Goal: Transaction & Acquisition: Purchase product/service

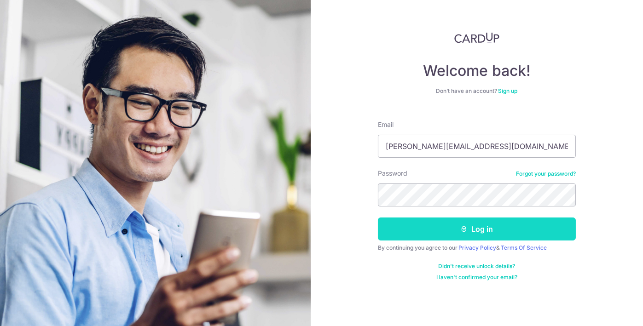
click at [490, 232] on button "Log in" at bounding box center [477, 229] width 198 height 23
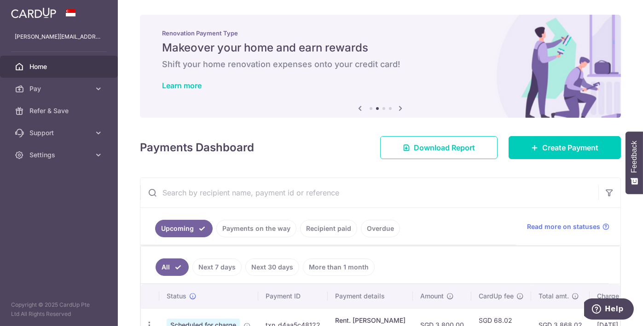
scroll to position [63, 0]
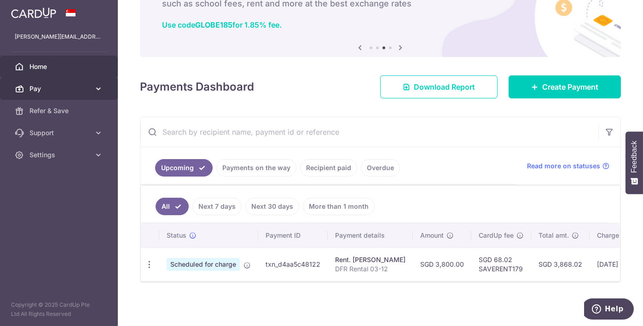
click at [57, 86] on span "Pay" at bounding box center [59, 88] width 61 height 9
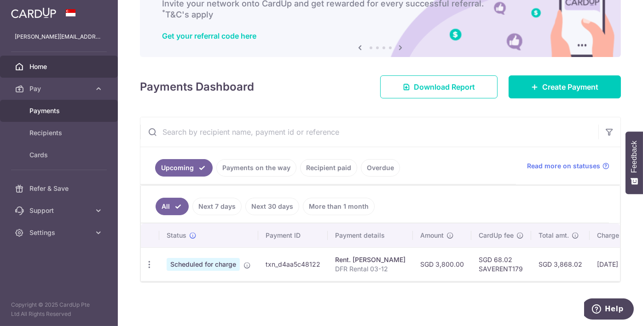
click at [63, 107] on span "Payments" at bounding box center [59, 110] width 61 height 9
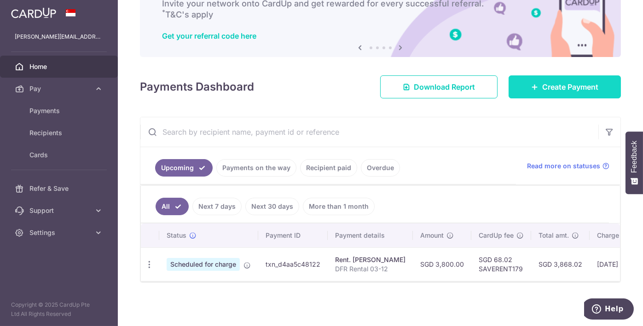
click at [552, 87] on span "Create Payment" at bounding box center [570, 86] width 56 height 11
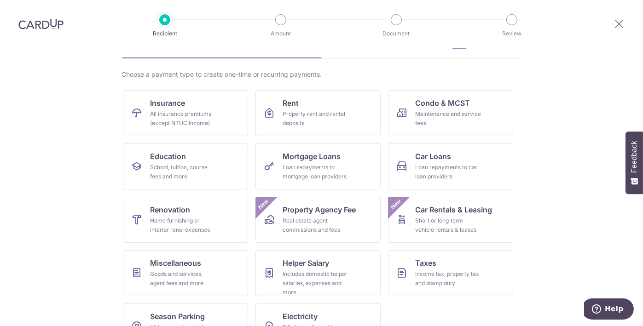
scroll to position [55, 0]
click at [191, 208] on link "Renovation Home furnishing or interior reno-expenses" at bounding box center [185, 220] width 125 height 46
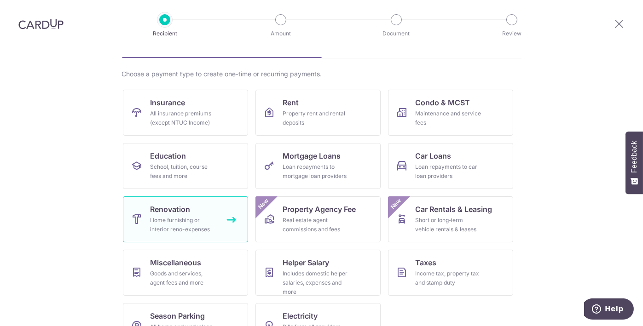
click at [191, 208] on link "Renovation Home furnishing or interior reno-expenses" at bounding box center [185, 220] width 125 height 46
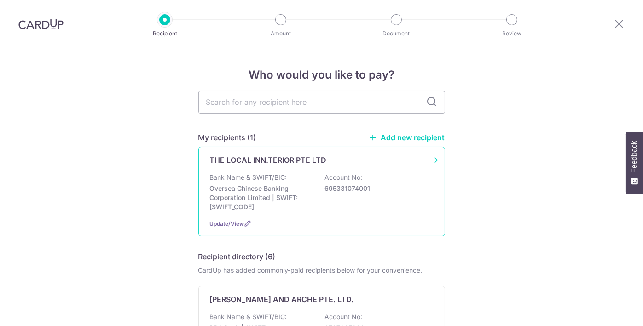
click at [333, 193] on div "Bank Name & SWIFT/BIC: Oversea Chinese Banking Corporation Limited | SWIFT: OCB…" at bounding box center [322, 192] width 224 height 39
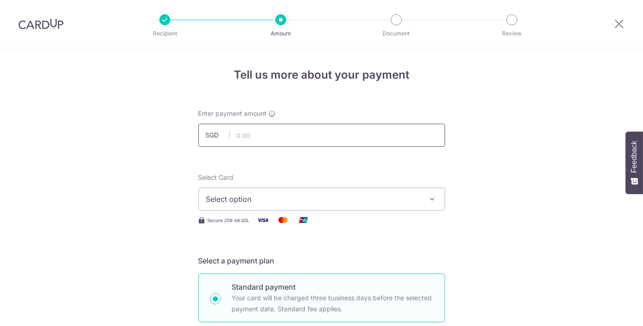
click at [260, 134] on input "text" at bounding box center [321, 135] width 247 height 23
type input "41,072.50"
click at [430, 200] on icon "button" at bounding box center [432, 199] width 9 height 9
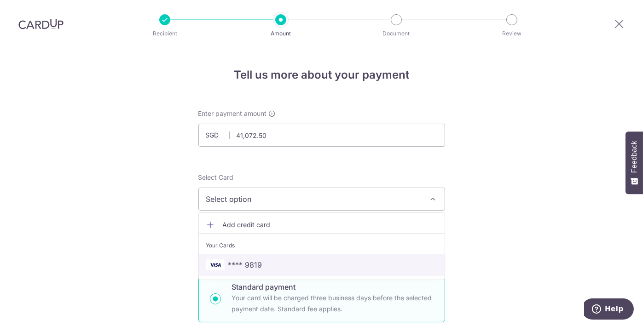
click at [343, 261] on span "**** 9819" at bounding box center [321, 265] width 231 height 11
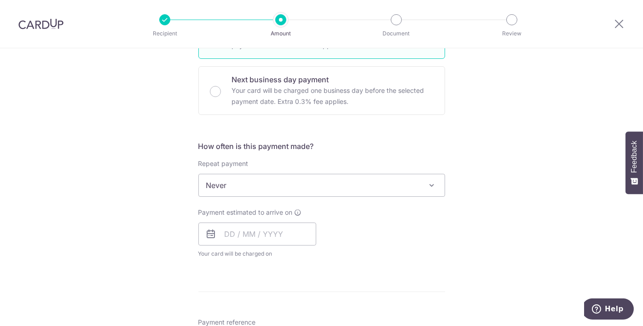
scroll to position [266, 0]
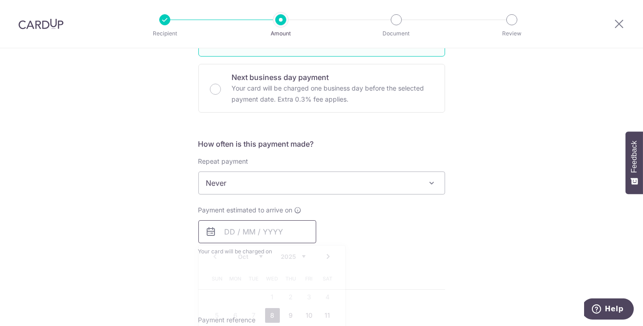
click at [220, 229] on input "text" at bounding box center [257, 232] width 118 height 23
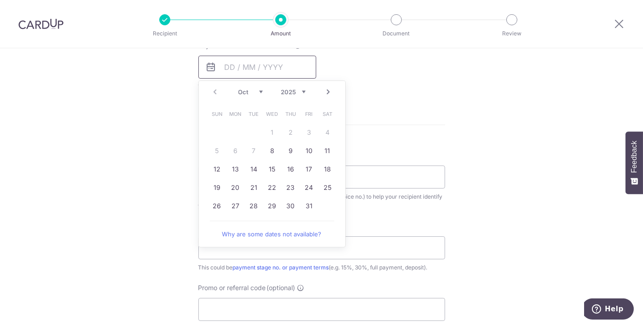
scroll to position [431, 0]
click at [307, 155] on link "10" at bounding box center [309, 151] width 15 height 15
type input "10/10/2025"
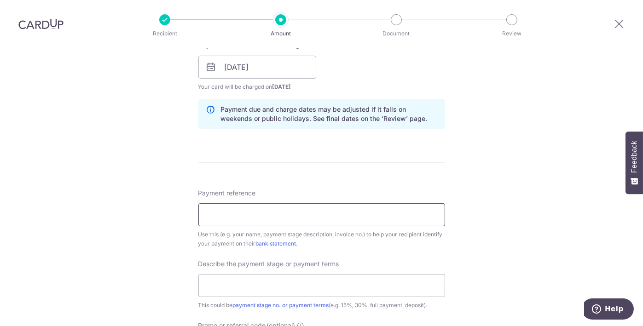
click at [353, 212] on input "Payment reference" at bounding box center [321, 214] width 247 height 23
paste input "TLI/9/2025-2993"
type input "TLI/9/2025-2993"
click at [518, 215] on div "Tell us more about your payment Enter payment amount SGD 41,072.50 41072.50 Sel…" at bounding box center [321, 83] width 643 height 932
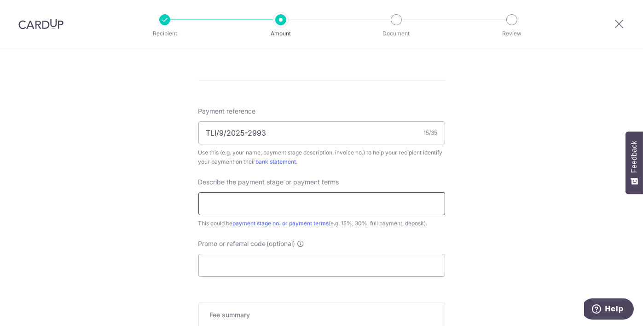
click at [251, 204] on input "text" at bounding box center [321, 203] width 247 height 23
paste input "AMOUNT DUE FOR COMMENCEMENT OF CARP"
click at [382, 205] on input "AMOUNT DUE FOR COMMENCEMENT OF CARP" at bounding box center [321, 203] width 247 height 23
click at [330, 206] on input "AMOUNT DUE FOR COMMENCEMENT OF CAfv" at bounding box center [321, 203] width 247 height 23
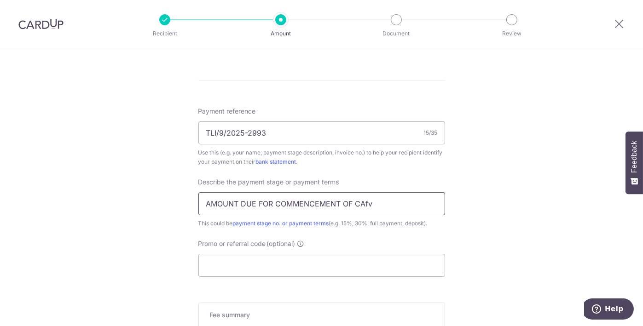
click at [330, 206] on input "AMOUNT DUE FOR COMMENCEMENT OF CAfv" at bounding box center [321, 203] width 247 height 23
paste input "CARPENTRY WORKS [35% OF MAIN CONTRA"
click at [309, 201] on input "CARPENTRY WORKS 35% OF MAIN CONTRAC" at bounding box center [321, 203] width 247 height 23
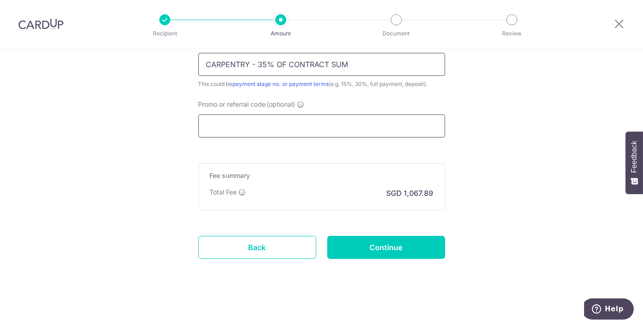
type input "CARPENTRY - 35% OF CONTRACT SUM"
click at [309, 127] on input "Promo or referral code (optional)" at bounding box center [321, 126] width 247 height 23
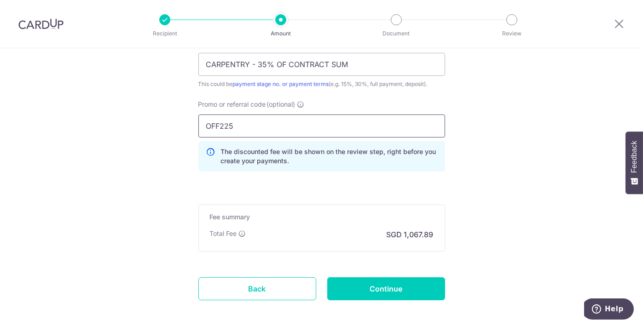
type input "OFF225"
click at [376, 285] on input "Continue" at bounding box center [386, 289] width 118 height 23
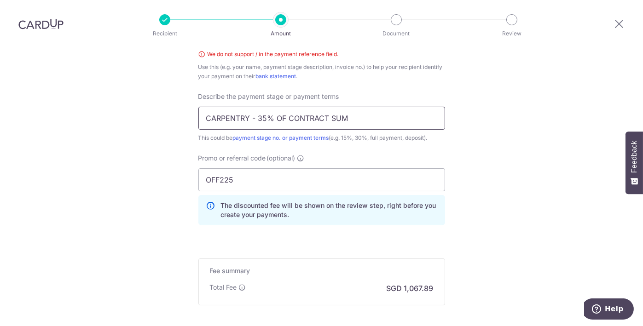
click at [253, 116] on input "CARPENTRY - 35% OF CONTRACT SUM" at bounding box center [321, 118] width 247 height 23
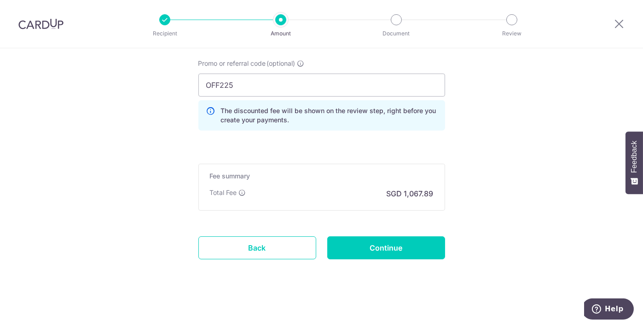
scroll to position [706, 0]
type input "CARPENTRY 35% OF CONTRACT SUM"
click at [390, 250] on input "Continue" at bounding box center [386, 248] width 118 height 23
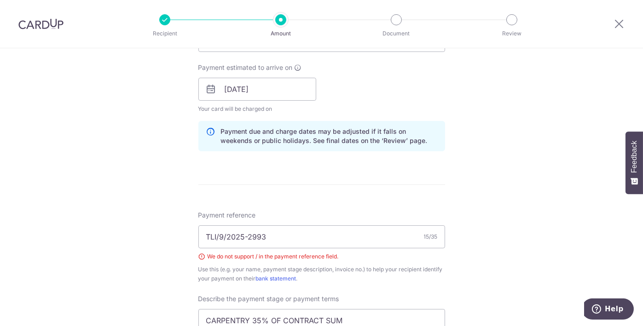
scroll to position [408, 0]
click at [215, 236] on input "TLI/9/2025-2993" at bounding box center [321, 238] width 247 height 23
click at [225, 236] on input "TLI/9/2025-2993" at bounding box center [321, 238] width 247 height 23
click at [217, 234] on input "TLI/9/2025-2993" at bounding box center [321, 238] width 247 height 23
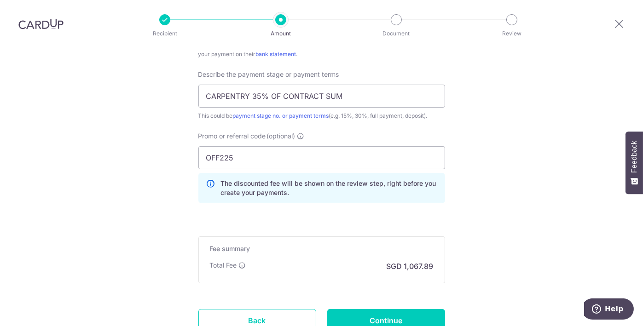
scroll to position [634, 0]
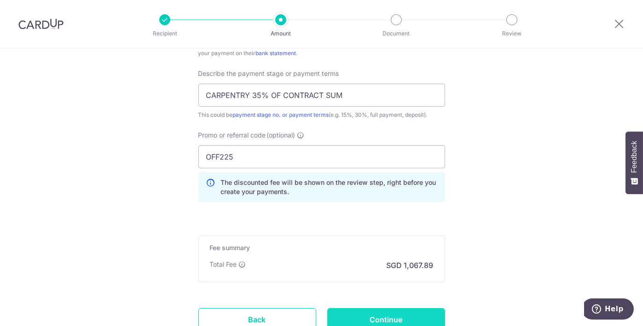
type input "TLI-9-2025-2993"
click at [376, 314] on input "Continue" at bounding box center [386, 319] width 118 height 23
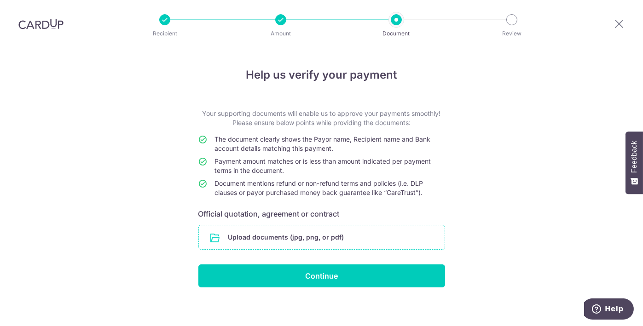
click at [291, 237] on input "file" at bounding box center [322, 238] width 246 height 24
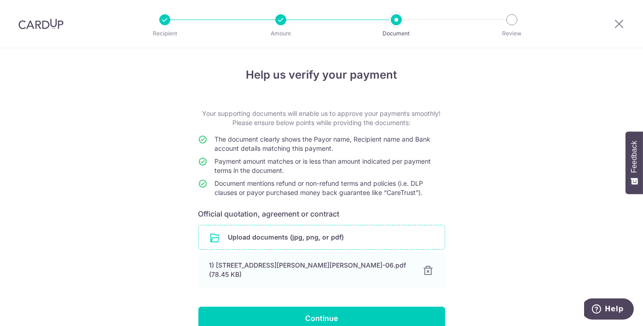
scroll to position [41, 0]
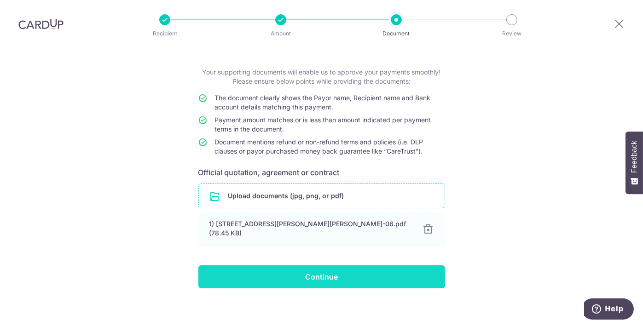
click at [300, 270] on input "Continue" at bounding box center [321, 277] width 247 height 23
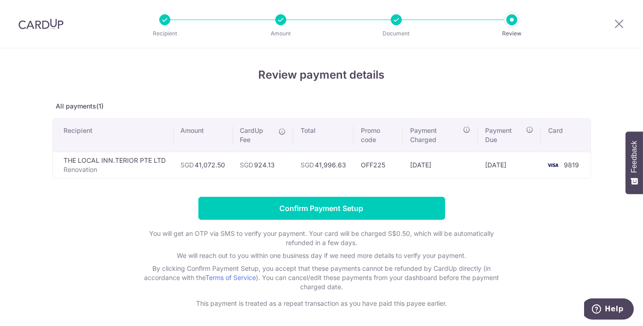
scroll to position [35, 0]
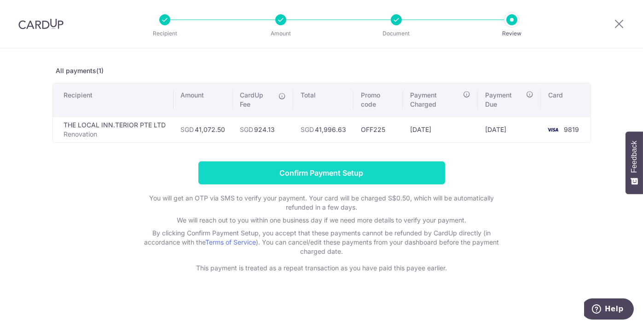
click at [326, 171] on input "Confirm Payment Setup" at bounding box center [321, 173] width 247 height 23
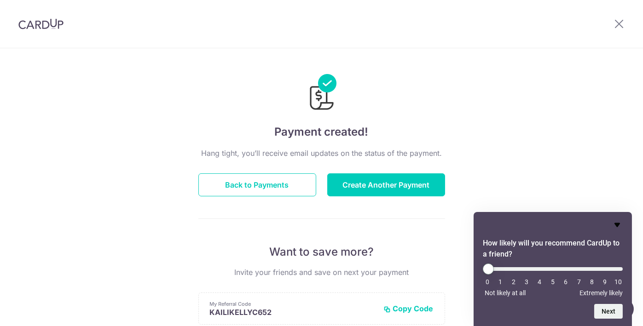
click at [617, 227] on icon "Hide survey" at bounding box center [617, 225] width 11 height 11
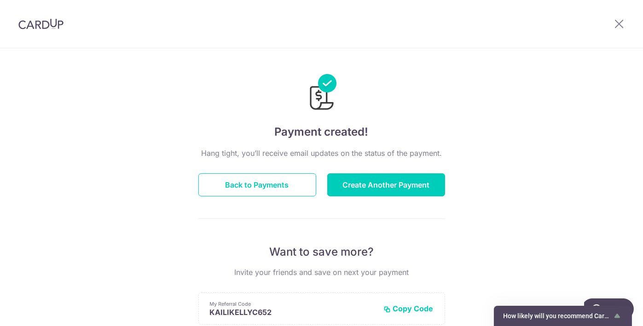
click button "How likely will you recommend CardUp to a friend?" at bounding box center [563, 316] width 120 height 11
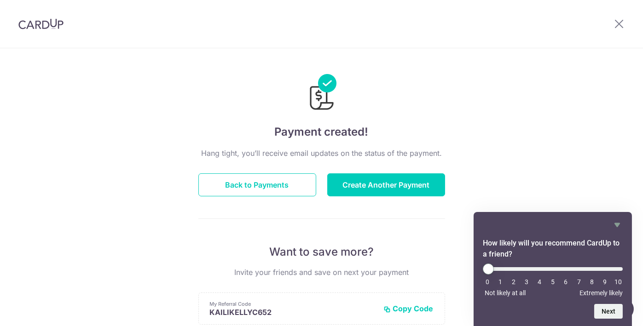
click at [501, 149] on div "Payment created! Hang tight, you’ll receive email updates on the status of the …" at bounding box center [321, 294] width 643 height 492
